Goal: Answer question/provide support: Share knowledge or assist other users

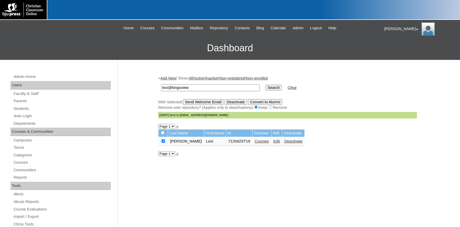
drag, startPoint x: 193, startPoint y: 87, endPoint x: 120, endPoint y: 87, distance: 73.6
click at [161, 87] on input "lexi@kingsview" at bounding box center [210, 87] width 98 height 7
paste input "mattison.stokes@rscasoldiers.com"
type input "mattison.stokes@rscasoldiers.com"
click at [265, 86] on input "Search" at bounding box center [273, 88] width 16 height 6
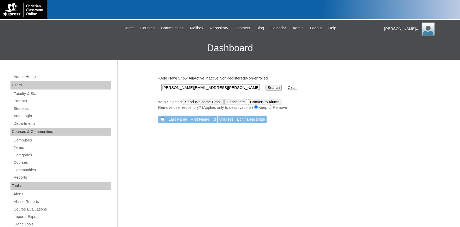
drag, startPoint x: 197, startPoint y: 90, endPoint x: 231, endPoint y: 89, distance: 33.7
click at [221, 89] on input "mattison.stokes@rscasoldiers.com" at bounding box center [210, 87] width 98 height 7
click at [239, 88] on input "mattison.stokes@rscasoldiers.com" at bounding box center [210, 87] width 98 height 7
drag, startPoint x: 239, startPoint y: 88, endPoint x: 236, endPoint y: 88, distance: 2.9
click at [239, 88] on input "mattison.stokes@rscasoldiers.com" at bounding box center [210, 87] width 98 height 7
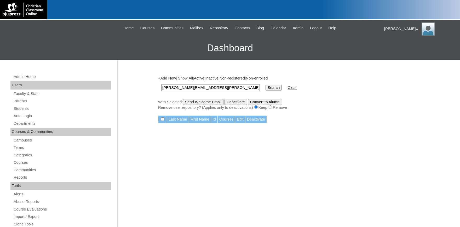
drag, startPoint x: 236, startPoint y: 88, endPoint x: 220, endPoint y: 87, distance: 16.5
click at [220, 87] on input "[PERSON_NAME][EMAIL_ADDRESS][PERSON_NAME][DOMAIN_NAME]" at bounding box center [210, 87] width 98 height 7
click at [191, 87] on input "[PERSON_NAME][EMAIL_ADDRESS][PERSON_NAME][DOMAIN_NAME]" at bounding box center [210, 87] width 98 height 7
drag, startPoint x: 191, startPoint y: 87, endPoint x: 81, endPoint y: 85, distance: 109.7
click at [161, 85] on input "mattison.stokes@rscasoldiers.com" at bounding box center [210, 87] width 98 height 7
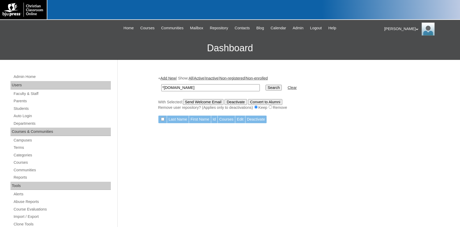
type input "*rscasoldiers.com"
click at [265, 85] on input "Search" at bounding box center [273, 88] width 16 height 6
click at [266, 89] on input "Search" at bounding box center [273, 88] width 16 height 6
click at [302, 29] on span "Admin" at bounding box center [297, 28] width 11 height 6
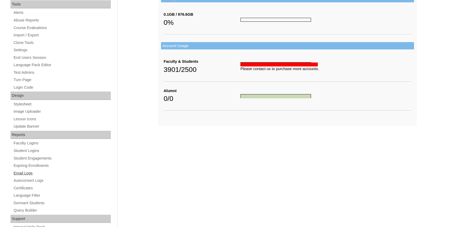
scroll to position [198, 0]
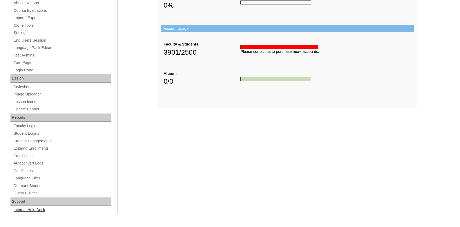
click at [36, 208] on link "Internal Help Desk" at bounding box center [62, 209] width 98 height 7
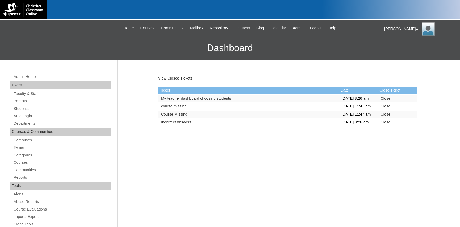
click at [180, 108] on link "course missing" at bounding box center [174, 106] width 26 height 4
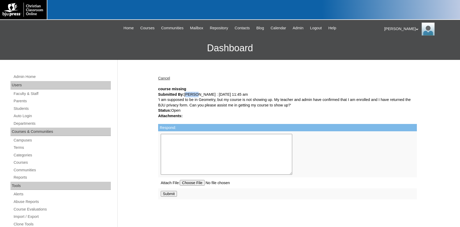
drag, startPoint x: 196, startPoint y: 95, endPoint x: 184, endPoint y: 95, distance: 12.0
click at [184, 95] on div "Submitted By: Hagyn Yates : 09/03/2025 11:45 am" at bounding box center [287, 94] width 259 height 5
copy div "Hagyn"
drag, startPoint x: 21, startPoint y: 107, endPoint x: 91, endPoint y: 107, distance: 69.5
click at [22, 108] on link "Students" at bounding box center [62, 108] width 98 height 7
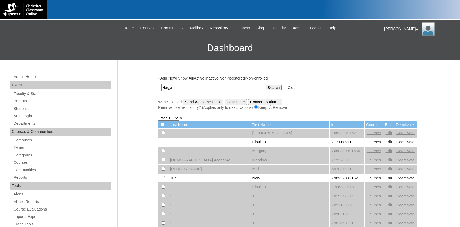
type input "Hagyn"
click at [271, 88] on input "Search" at bounding box center [273, 88] width 16 height 6
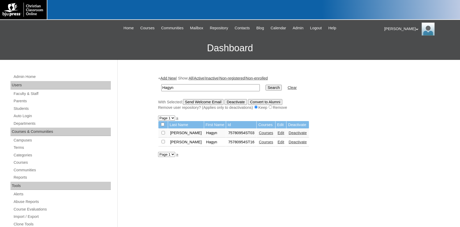
click at [259, 134] on link "Courses" at bounding box center [266, 133] width 14 height 4
click at [259, 142] on link "Courses" at bounding box center [266, 142] width 14 height 4
drag, startPoint x: 233, startPoint y: 134, endPoint x: 213, endPoint y: 134, distance: 20.1
click at [213, 134] on tr "[PERSON_NAME] Hagyn 75780954ST03 Courses Edit Deactivate" at bounding box center [233, 132] width 150 height 9
copy tr "75780954"
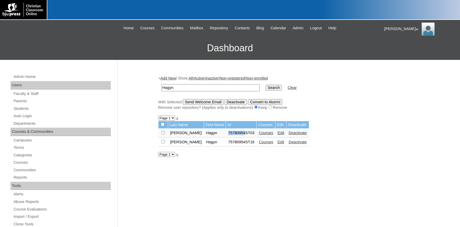
click at [259, 135] on link "Courses" at bounding box center [266, 133] width 14 height 4
click at [277, 134] on link "Edit" at bounding box center [280, 133] width 7 height 4
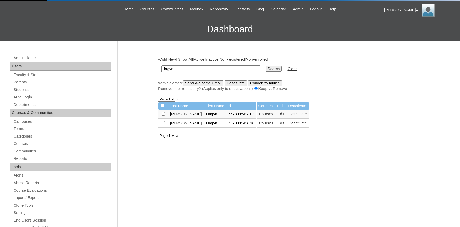
scroll to position [29, 0]
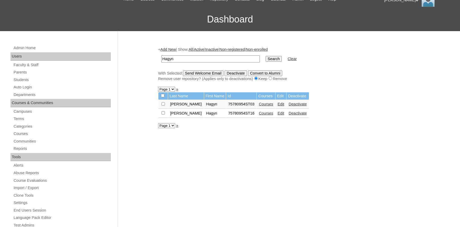
click at [277, 115] on link "Edit" at bounding box center [280, 113] width 7 height 4
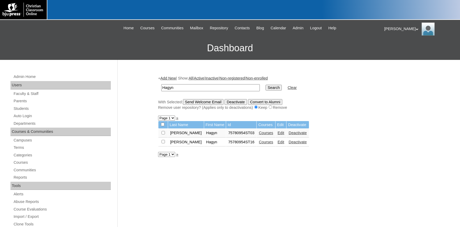
scroll to position [29, 0]
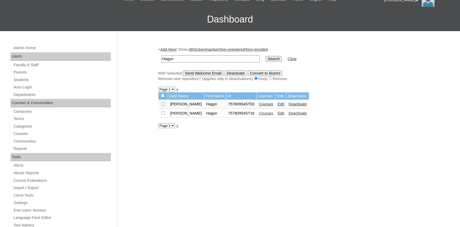
click at [277, 106] on link "Edit" at bounding box center [280, 104] width 7 height 4
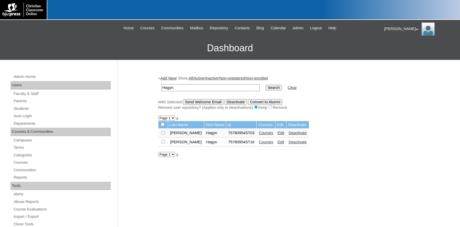
scroll to position [29, 0]
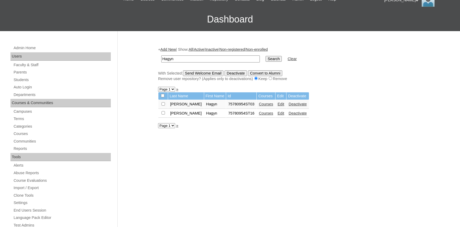
click at [277, 115] on link "Edit" at bounding box center [280, 113] width 7 height 4
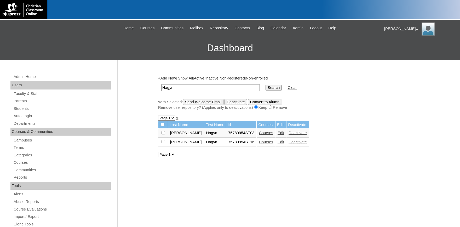
scroll to position [29, 0]
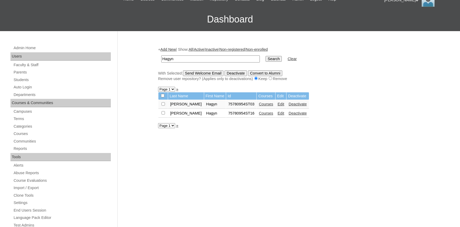
click at [259, 115] on link "Courses" at bounding box center [266, 113] width 14 height 4
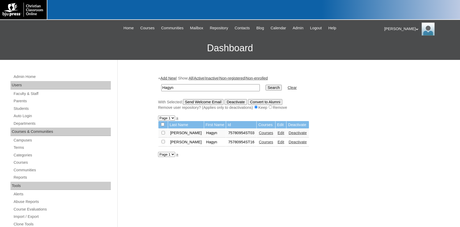
scroll to position [29, 0]
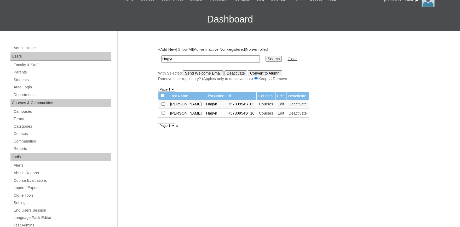
click at [277, 106] on link "Edit" at bounding box center [280, 104] width 7 height 4
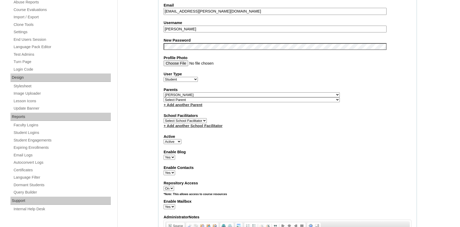
scroll to position [201, 0]
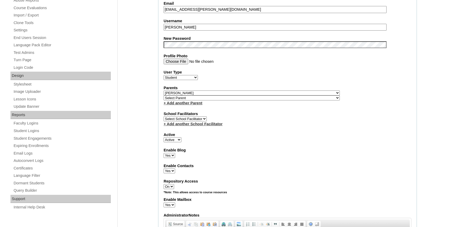
select select "0"
click option "Inactive" at bounding box center [0, 0] width 0 height 0
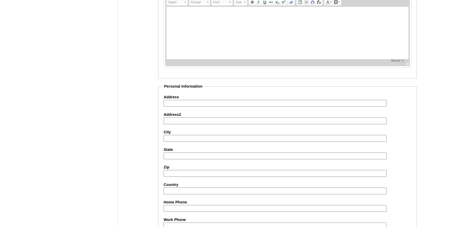
scroll to position [576, 0]
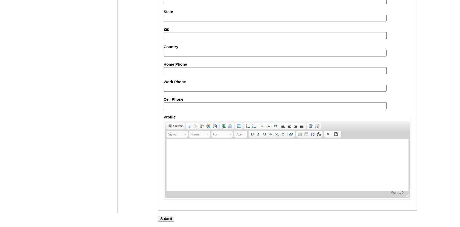
click at [164, 218] on input "Submit" at bounding box center [166, 218] width 16 height 6
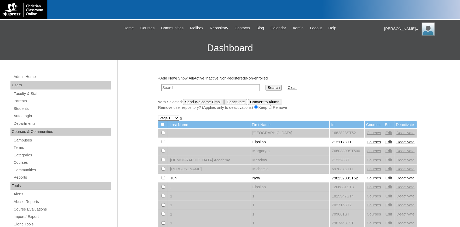
click at [184, 86] on input "text" at bounding box center [210, 87] width 98 height 7
type input "75780954"
click at [265, 85] on input "Search" at bounding box center [273, 88] width 16 height 6
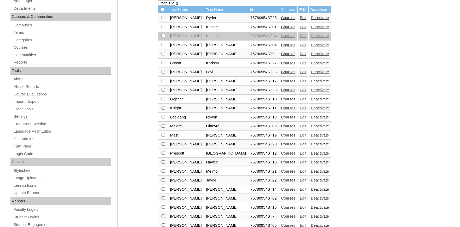
scroll to position [198, 0]
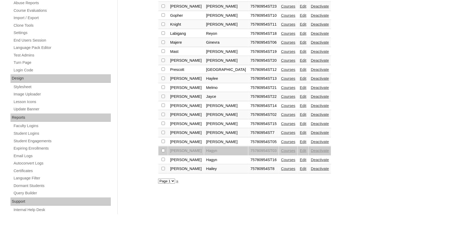
click at [281, 162] on link "Courses" at bounding box center [288, 159] width 14 height 4
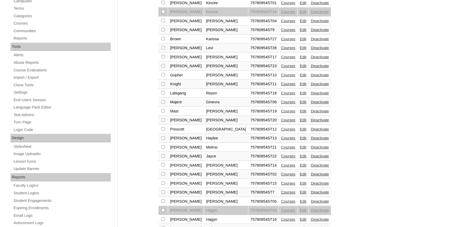
scroll to position [198, 0]
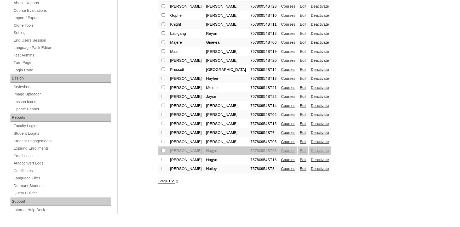
click at [300, 162] on link "Edit" at bounding box center [303, 159] width 7 height 4
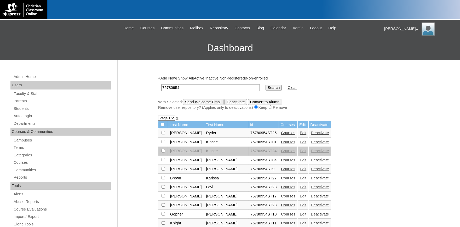
click span "Admin"
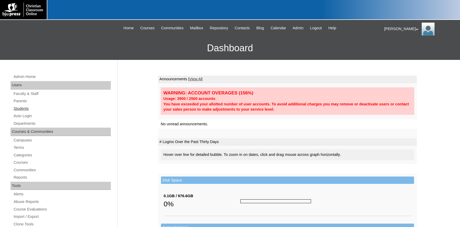
click at [20, 110] on link "Students" at bounding box center [62, 108] width 98 height 7
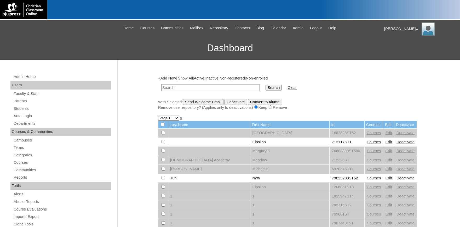
click at [178, 89] on input "text" at bounding box center [210, 87] width 98 height 7
type input "hagyn"
click at [265, 85] on input "Search" at bounding box center [273, 88] width 16 height 6
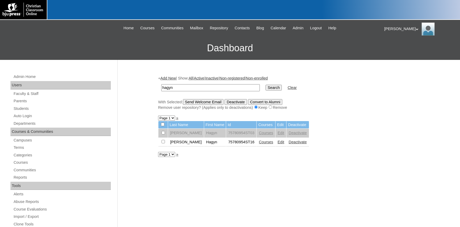
click at [277, 134] on link "Edit" at bounding box center [280, 133] width 7 height 4
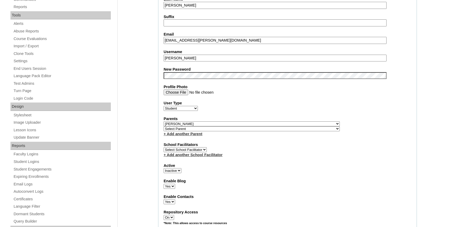
scroll to position [201, 0]
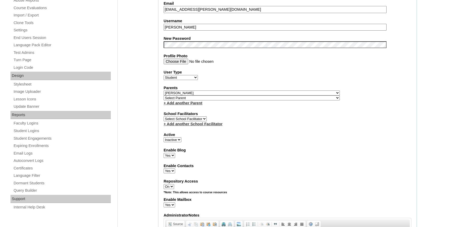
click at [163, 137] on select "Active Inactive" at bounding box center [172, 139] width 18 height 5
select select "1"
click option "Active" at bounding box center [0, 0] width 0 height 0
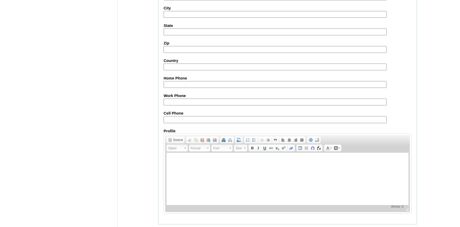
scroll to position [576, 0]
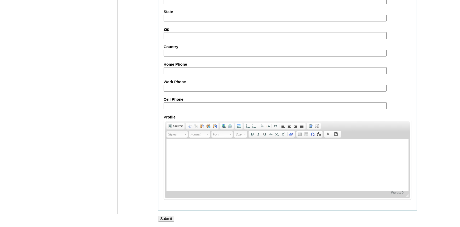
click at [166, 217] on input "Submit" at bounding box center [166, 218] width 16 height 6
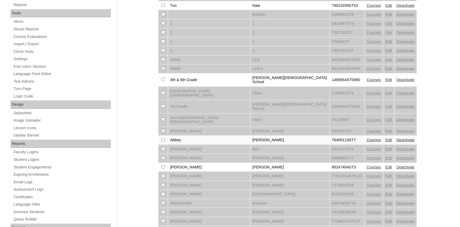
scroll to position [316, 0]
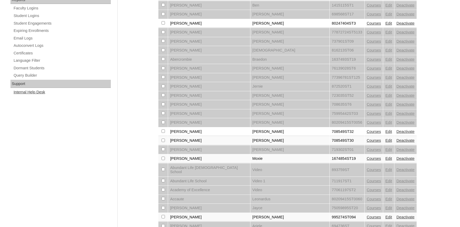
click at [34, 92] on link "Internal Help Desk" at bounding box center [62, 92] width 98 height 7
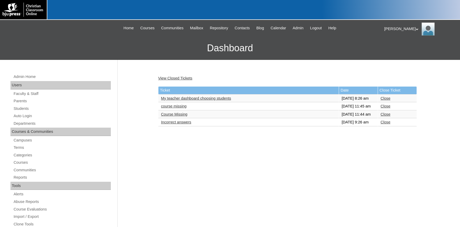
click at [179, 108] on link "course missing" at bounding box center [174, 106] width 26 height 4
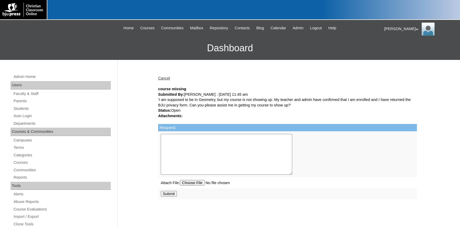
click at [218, 141] on textarea "Respond:" at bounding box center [226, 154] width 131 height 41
click at [202, 138] on textarea "Good af" at bounding box center [226, 154] width 131 height 41
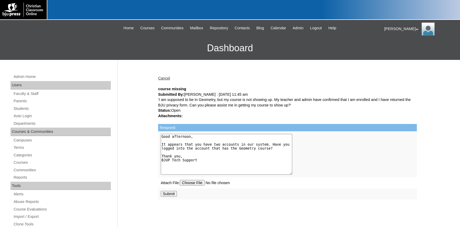
type textarea "Good afternoon, It appears that you have two accounts in our system. Have you l…"
click at [167, 196] on input "Submit" at bounding box center [169, 194] width 16 height 6
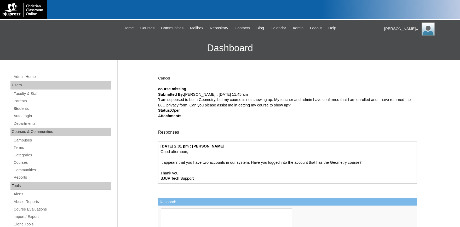
drag, startPoint x: 24, startPoint y: 108, endPoint x: 30, endPoint y: 108, distance: 6.3
click at [25, 108] on link "Students" at bounding box center [62, 108] width 98 height 7
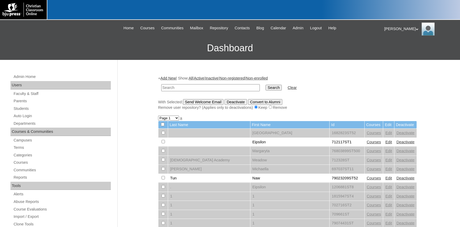
click at [174, 85] on input "text" at bounding box center [210, 87] width 98 height 7
type input "[PERSON_NAME]"
click at [265, 85] on input "Search" at bounding box center [273, 88] width 16 height 6
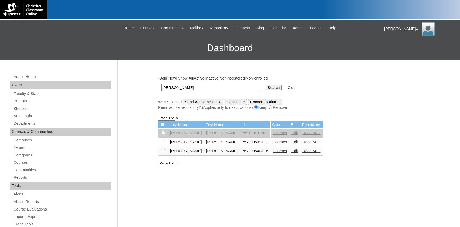
click at [272, 144] on link "Courses" at bounding box center [279, 142] width 14 height 4
click at [291, 144] on link "Edit" at bounding box center [294, 142] width 7 height 4
click at [291, 151] on link "Edit" at bounding box center [294, 151] width 7 height 4
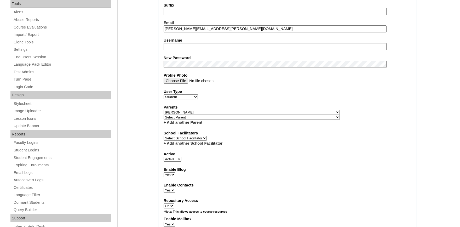
scroll to position [201, 0]
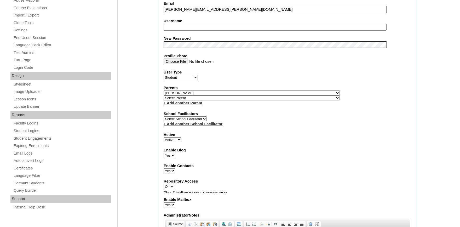
click at [163, 137] on select "Active Inactive" at bounding box center [172, 139] width 18 height 5
select select "0"
click option "Inactive" at bounding box center [0, 0] width 0 height 0
click at [239, 157] on div "Enable Blog Yes No" at bounding box center [287, 152] width 248 height 10
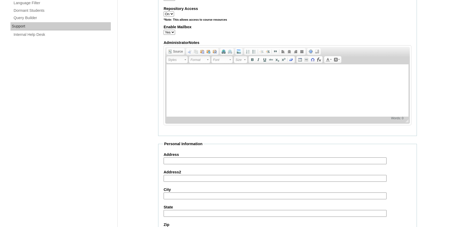
drag, startPoint x: 240, startPoint y: 157, endPoint x: 237, endPoint y: 159, distance: 3.3
click at [239, 160] on form "Account Information User Id 75780954ST15 Title First Name [PERSON_NAME] Middle …" at bounding box center [287, 65] width 259 height 704
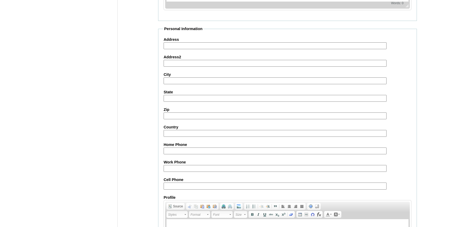
scroll to position [576, 0]
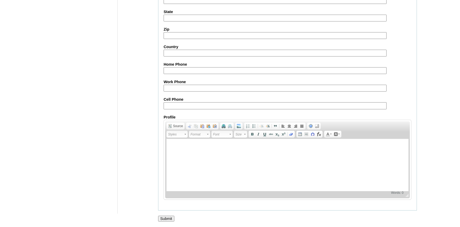
click at [169, 217] on input "Submit" at bounding box center [166, 218] width 16 height 6
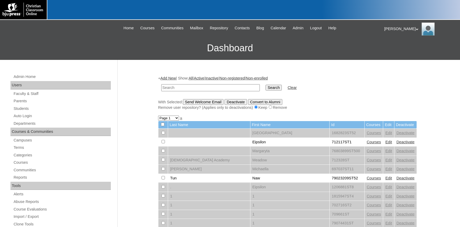
drag, startPoint x: 188, startPoint y: 119, endPoint x: 183, endPoint y: 102, distance: 16.9
click at [182, 88] on input "text" at bounding box center [210, 87] width 98 height 7
type input "stokes"
click at [265, 85] on input "Search" at bounding box center [273, 88] width 16 height 6
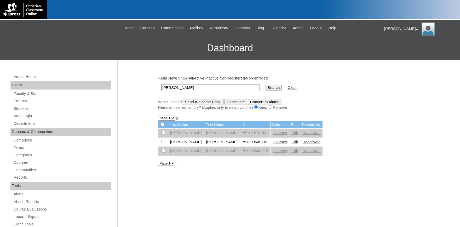
click at [272, 144] on link "Courses" at bounding box center [279, 142] width 14 height 4
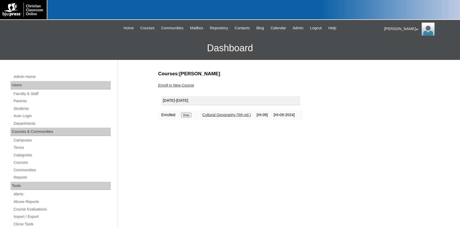
click at [177, 85] on link "Enroll in New Course" at bounding box center [176, 85] width 36 height 4
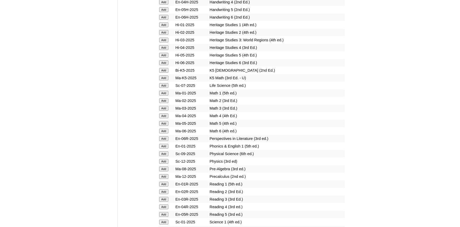
scroll to position [345, 0]
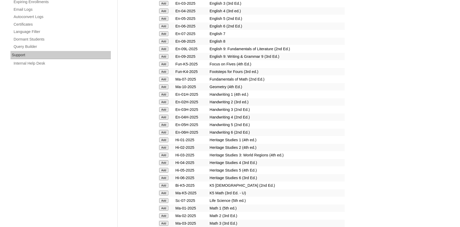
click at [165, 89] on input "Add" at bounding box center [163, 86] width 9 height 5
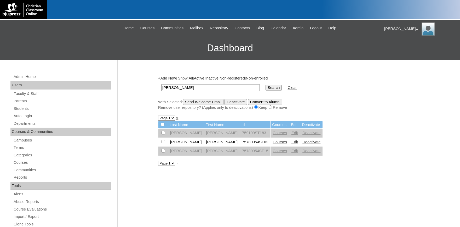
click at [291, 143] on link "Edit" at bounding box center [294, 142] width 7 height 4
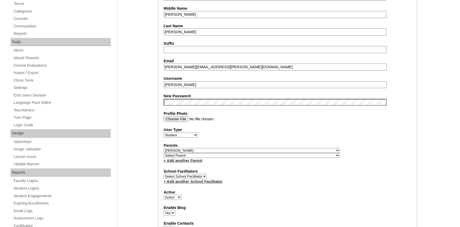
select select "36721"
click option "[PERSON_NAME]" at bounding box center [0, 0] width 0 height 0
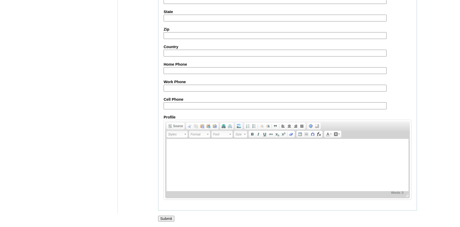
scroll to position [576, 0]
click at [168, 219] on input "Submit" at bounding box center [166, 218] width 16 height 6
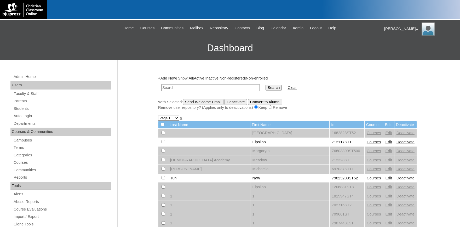
scroll to position [230, 0]
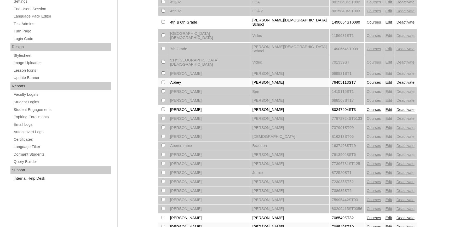
drag, startPoint x: 29, startPoint y: 177, endPoint x: 37, endPoint y: 177, distance: 8.1
click at [30, 177] on link "Internal Help Desk" at bounding box center [62, 178] width 98 height 7
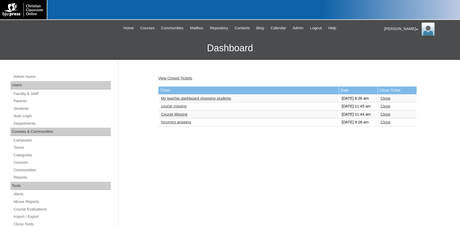
click at [172, 116] on link "Course Missing" at bounding box center [174, 114] width 26 height 4
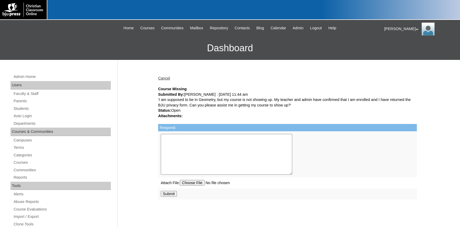
click at [216, 148] on textarea "Respond:" at bounding box center [226, 154] width 131 height 41
type textarea "g"
click at [185, 141] on textarea "Good af" at bounding box center [226, 154] width 131 height 41
type textarea "Good afternoon, I apologize for the inconvenience. I have added the Geometry co…"
click at [168, 196] on input "Submit" at bounding box center [169, 194] width 16 height 6
